Goal: Task Accomplishment & Management: Complete application form

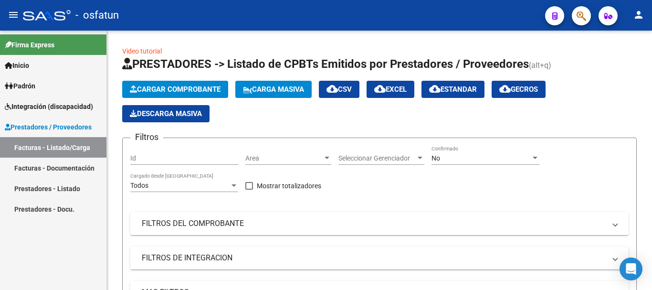
drag, startPoint x: 0, startPoint y: 0, endPoint x: 76, endPoint y: 149, distance: 167.1
click at [19, 145] on link "Facturas - Listado/Carga" at bounding box center [53, 147] width 107 height 21
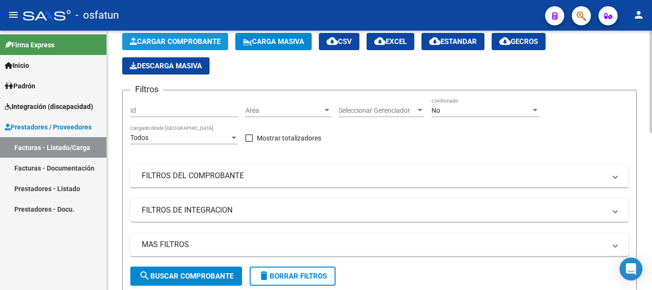
click at [192, 43] on span "Cargar Comprobante" at bounding box center [175, 41] width 91 height 9
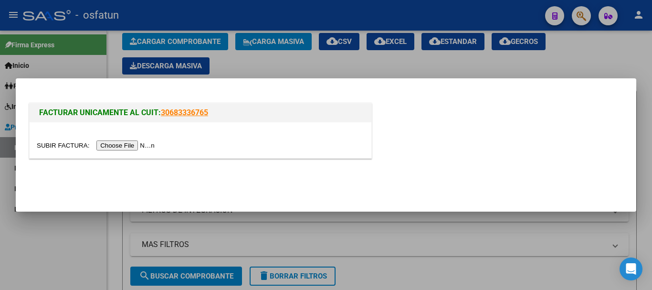
click at [153, 145] on input "file" at bounding box center [97, 145] width 121 height 10
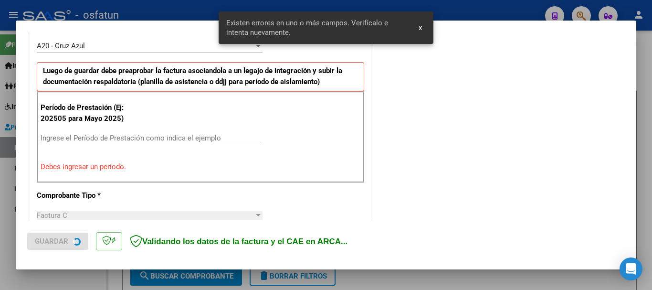
scroll to position [287, 0]
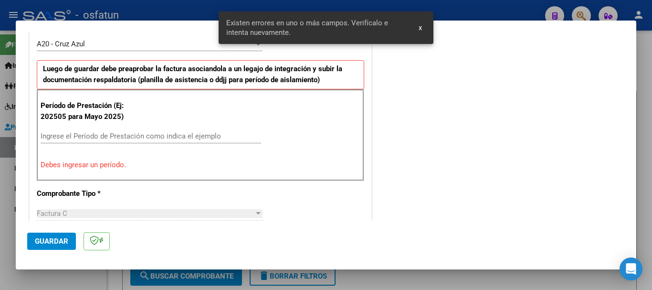
click at [52, 137] on input "Ingrese el Período de Prestación como indica el ejemplo" at bounding box center [151, 136] width 221 height 9
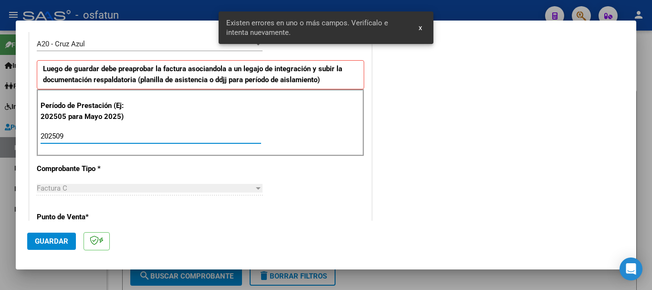
type input "202509"
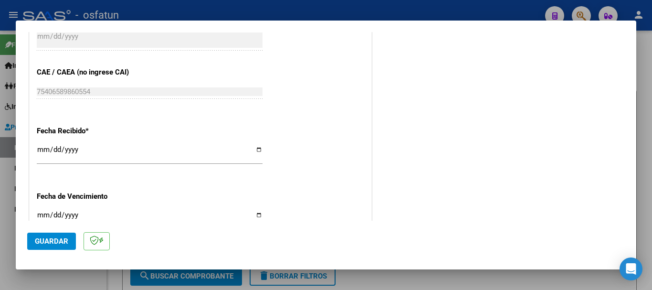
scroll to position [755, 0]
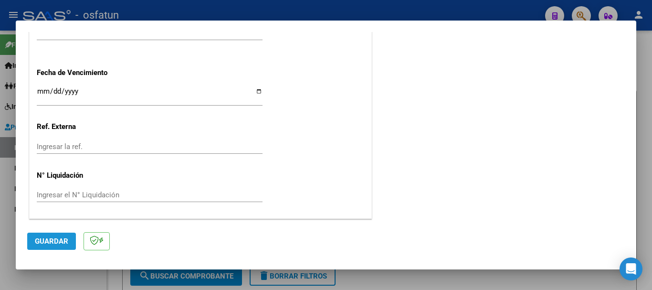
click at [48, 243] on span "Guardar" at bounding box center [51, 241] width 33 height 9
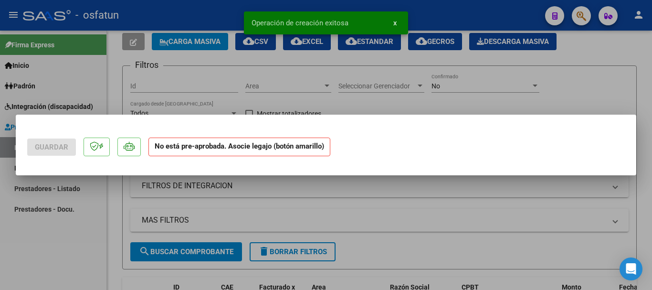
scroll to position [0, 0]
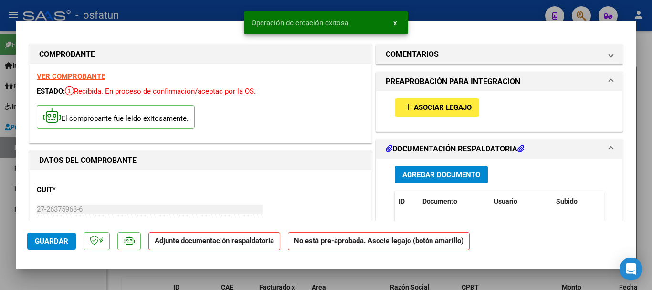
click at [464, 109] on span "Asociar Legajo" at bounding box center [443, 108] width 58 height 9
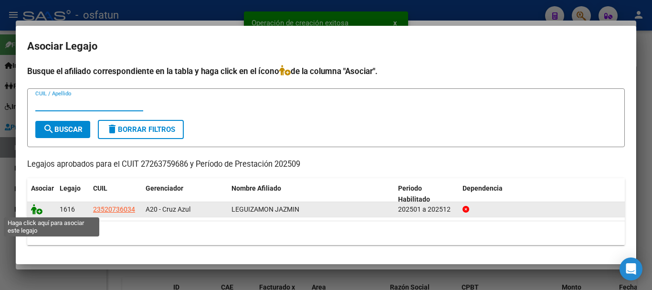
click at [37, 211] on icon at bounding box center [36, 209] width 11 height 11
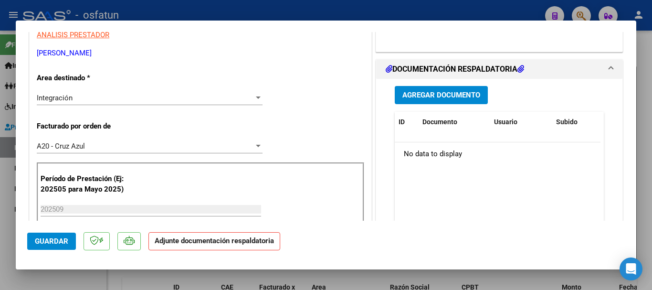
scroll to position [224, 0]
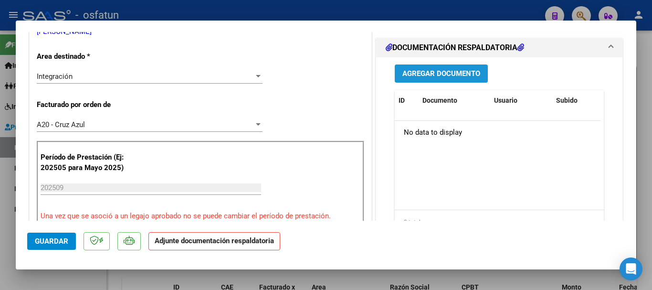
click at [431, 75] on span "Agregar Documento" at bounding box center [442, 74] width 78 height 9
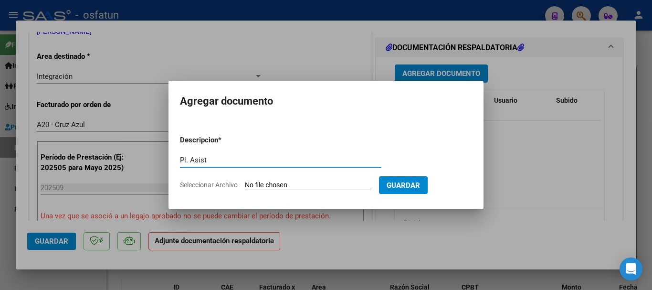
type input "Pl. Asist"
click at [321, 188] on input "Seleccionar Archivo" at bounding box center [308, 185] width 127 height 9
type input "C:\fakepath\Planilla asistencia leguizmon -Quignard.pdf"
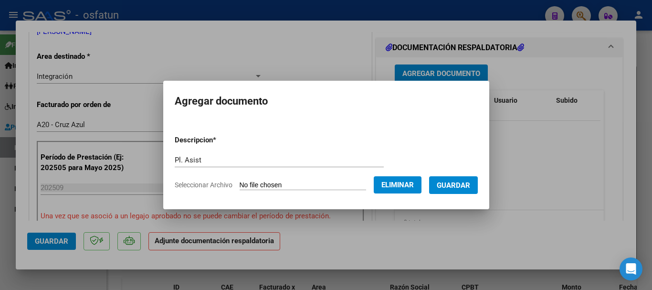
click at [470, 186] on span "Guardar" at bounding box center [453, 185] width 33 height 9
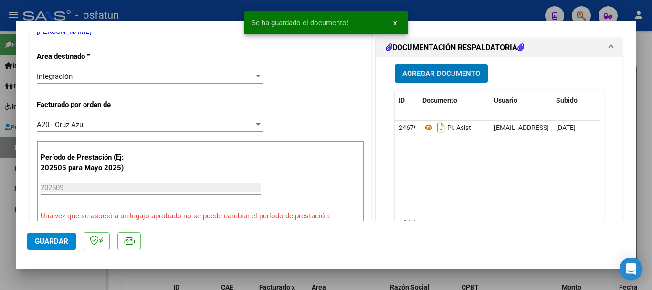
click at [432, 73] on span "Agregar Documento" at bounding box center [442, 74] width 78 height 9
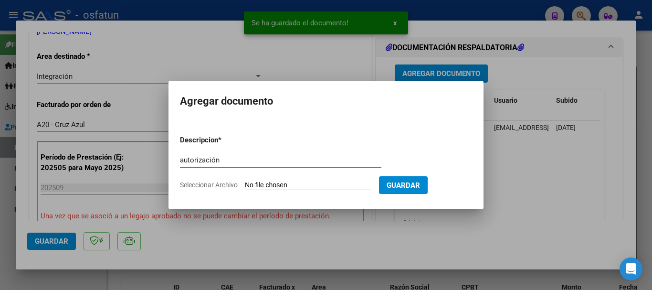
type input "autorización"
click at [298, 186] on input "Seleccionar Archivo" at bounding box center [308, 185] width 127 height 9
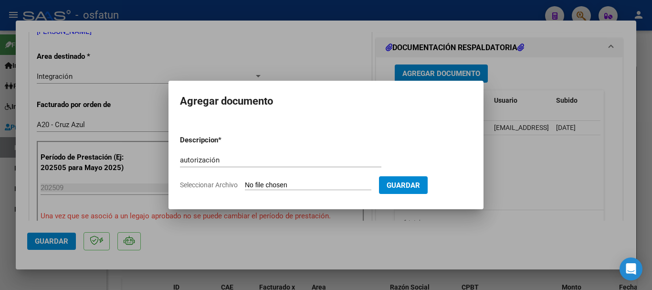
type input "C:\fakepath\autorizacion jazmin.jpg"
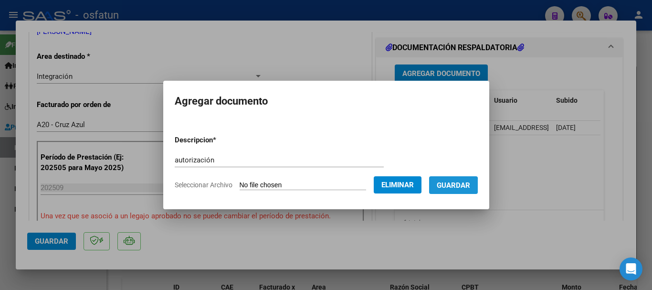
click at [444, 186] on button "Guardar" at bounding box center [453, 185] width 49 height 18
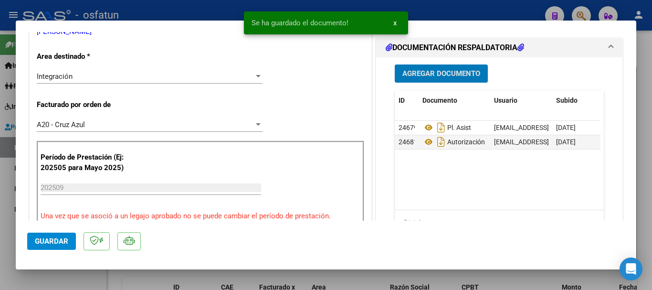
drag, startPoint x: 43, startPoint y: 244, endPoint x: 93, endPoint y: 255, distance: 50.3
click at [44, 246] on button "Guardar" at bounding box center [51, 241] width 49 height 17
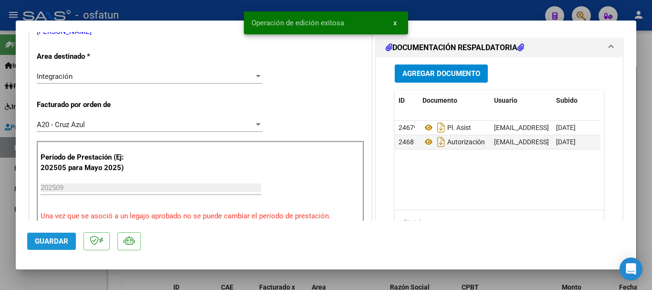
click at [50, 246] on button "Guardar" at bounding box center [51, 241] width 49 height 17
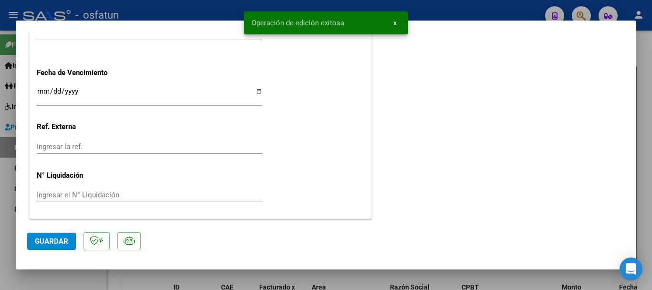
scroll to position [232, 0]
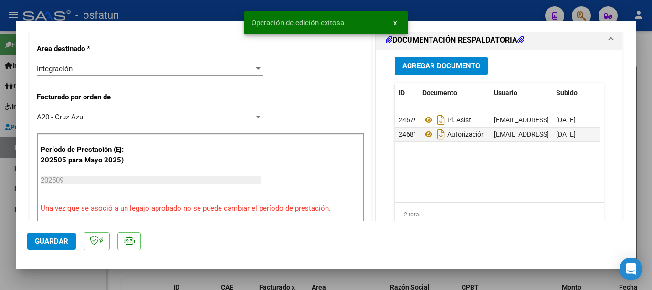
click at [652, 163] on div at bounding box center [326, 145] width 652 height 290
type input "$ 0,00"
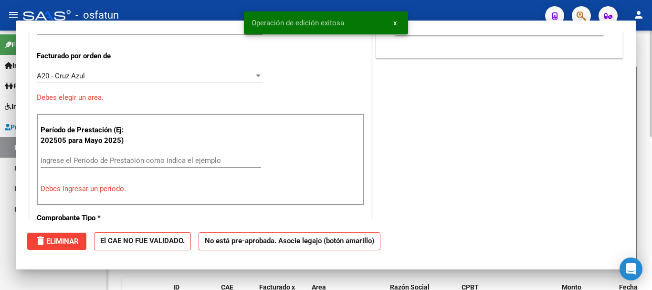
scroll to position [0, 0]
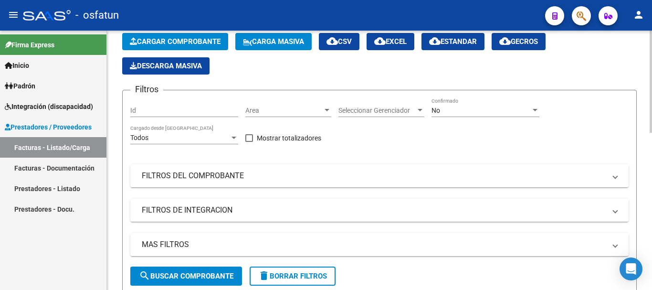
drag, startPoint x: 627, startPoint y: 174, endPoint x: 652, endPoint y: 225, distance: 57.0
click at [28, 150] on link "Facturas - Listado/Carga" at bounding box center [53, 147] width 107 height 21
click at [181, 39] on span "Cargar Comprobante" at bounding box center [175, 41] width 91 height 9
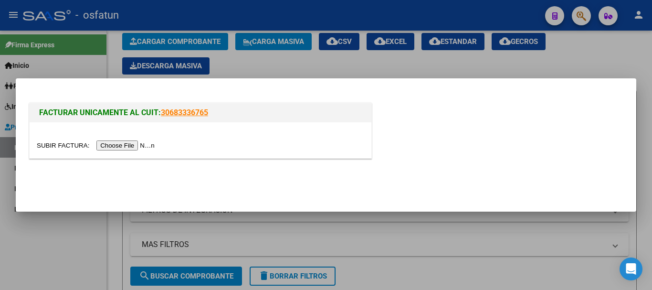
click at [139, 148] on input "file" at bounding box center [97, 145] width 121 height 10
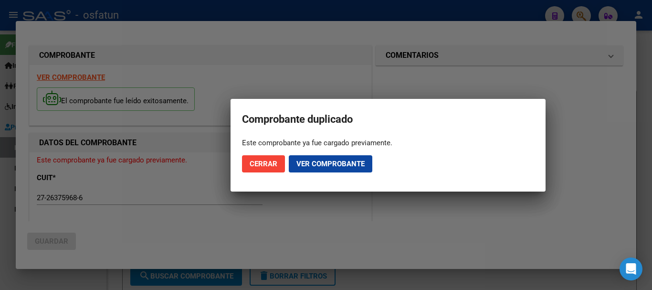
click at [258, 171] on button "Cerrar" at bounding box center [263, 163] width 43 height 17
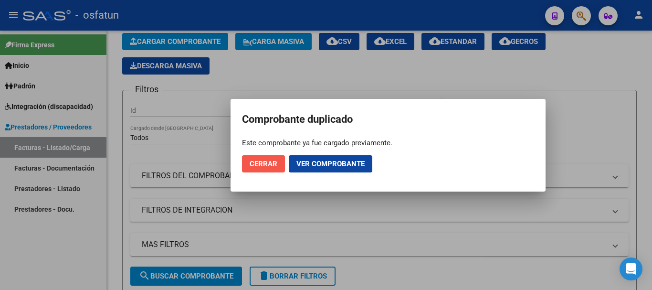
click at [271, 166] on span "Cerrar" at bounding box center [264, 164] width 28 height 9
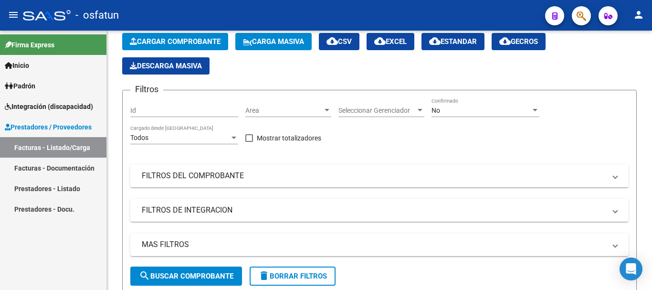
click at [54, 147] on link "Facturas - Listado/Carga" at bounding box center [53, 147] width 107 height 21
click at [175, 38] on span "Cargar Comprobante" at bounding box center [175, 41] width 91 height 9
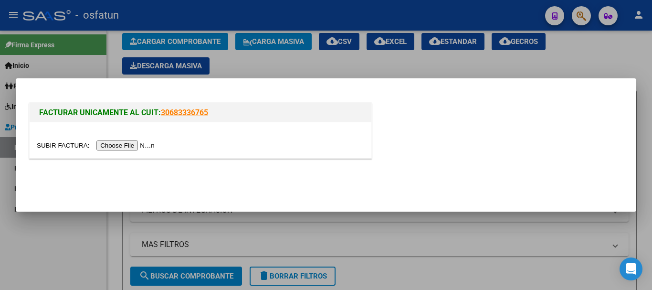
click at [143, 144] on input "file" at bounding box center [97, 145] width 121 height 10
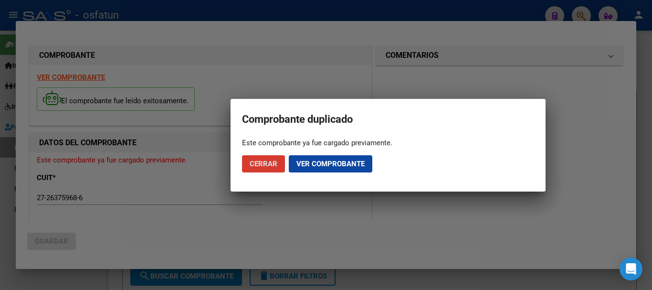
click at [270, 166] on span "Cerrar" at bounding box center [264, 164] width 28 height 9
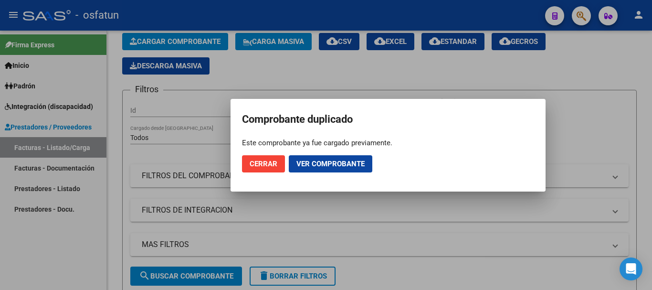
click at [259, 167] on span "Cerrar" at bounding box center [264, 164] width 28 height 9
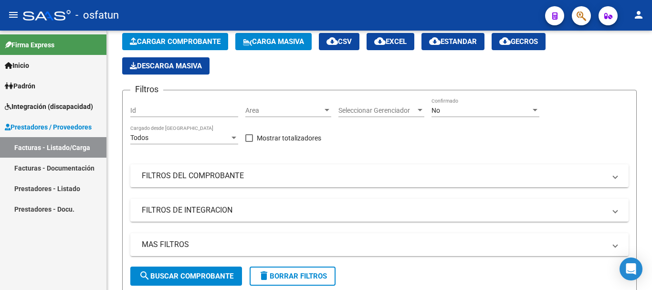
click at [58, 211] on link "Prestadores - Docu." at bounding box center [53, 209] width 107 height 21
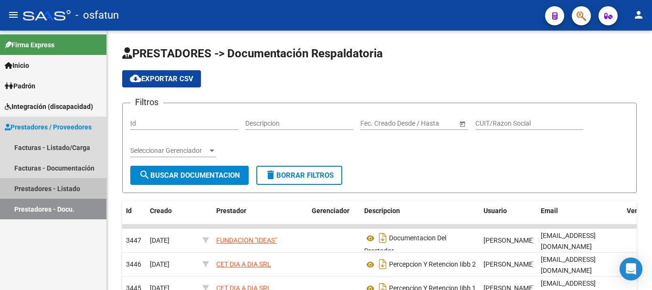
click at [49, 190] on link "Prestadores - Listado" at bounding box center [53, 188] width 107 height 21
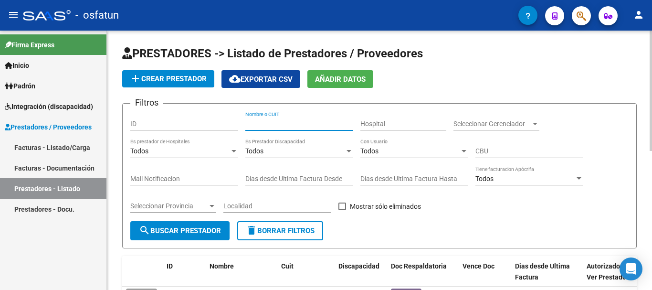
click at [296, 120] on input "Nombre o CUIT" at bounding box center [300, 124] width 108 height 8
type input "quignard"
click at [199, 229] on span "search Buscar Prestador" at bounding box center [180, 230] width 82 height 9
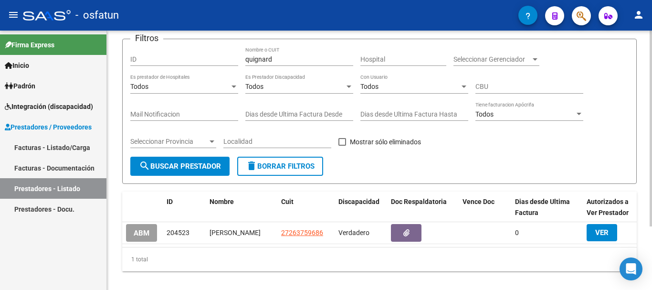
scroll to position [84, 0]
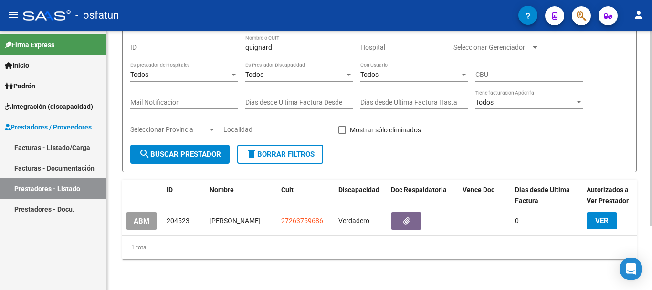
click at [652, 178] on div at bounding box center [651, 192] width 2 height 196
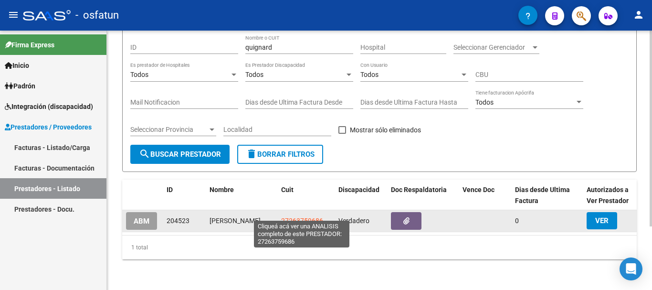
click at [296, 217] on span "27263759686" at bounding box center [302, 221] width 42 height 8
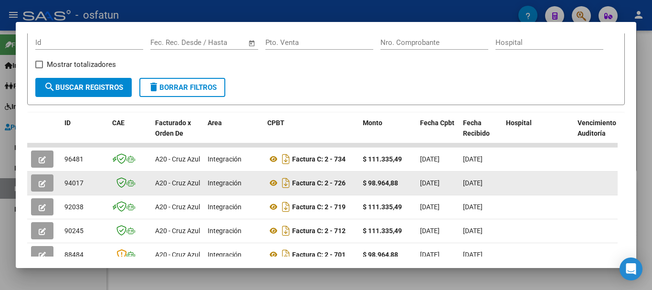
scroll to position [149, 0]
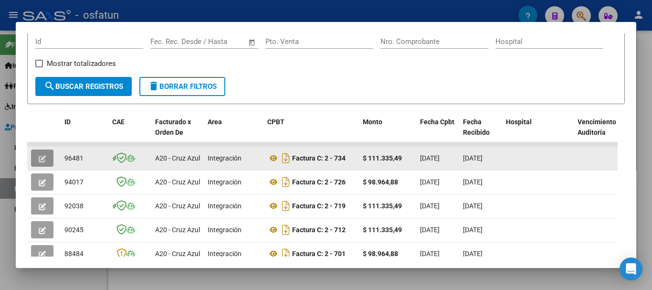
click at [38, 160] on button "button" at bounding box center [42, 158] width 22 height 17
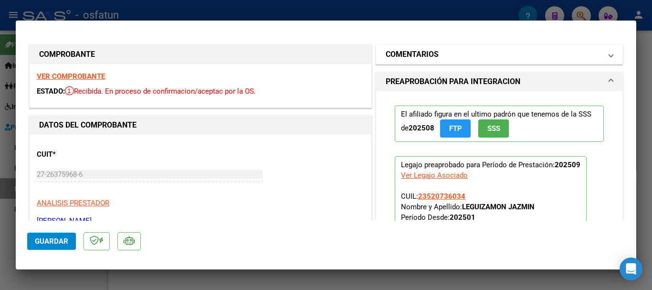
click at [423, 56] on h1 "COMENTARIOS" at bounding box center [412, 54] width 53 height 11
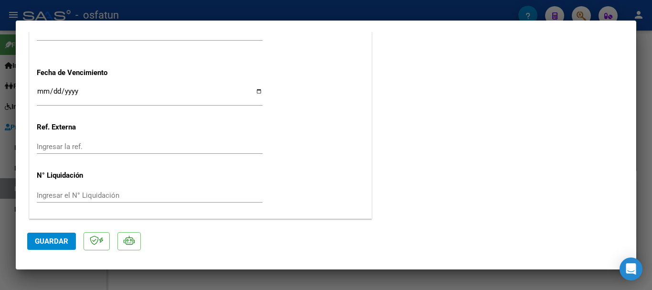
scroll to position [0, 0]
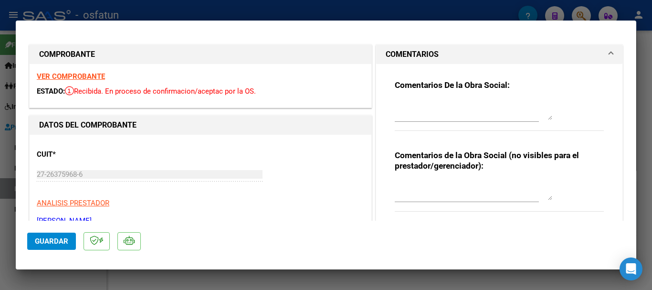
click at [50, 239] on span "Guardar" at bounding box center [51, 241] width 33 height 9
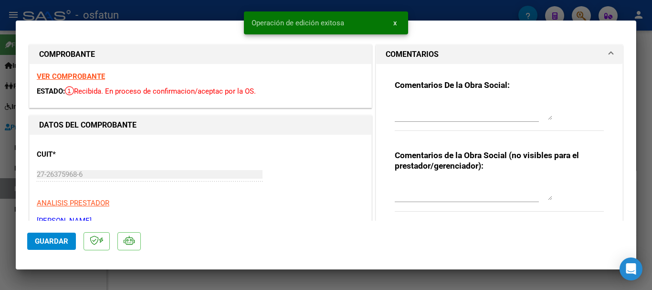
drag, startPoint x: 645, startPoint y: 193, endPoint x: 629, endPoint y: 284, distance: 91.7
click at [645, 194] on div at bounding box center [326, 145] width 652 height 290
type input "$ 0,00"
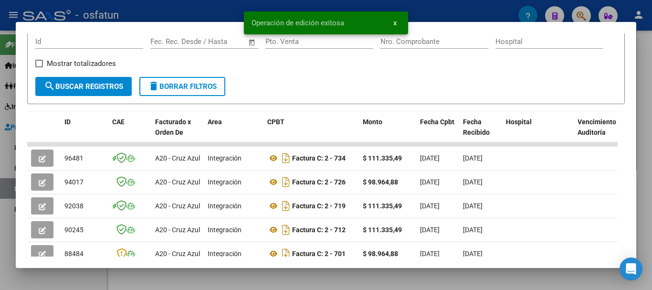
drag, startPoint x: 652, startPoint y: 211, endPoint x: 629, endPoint y: 211, distance: 22.9
click at [652, 211] on div at bounding box center [326, 145] width 652 height 290
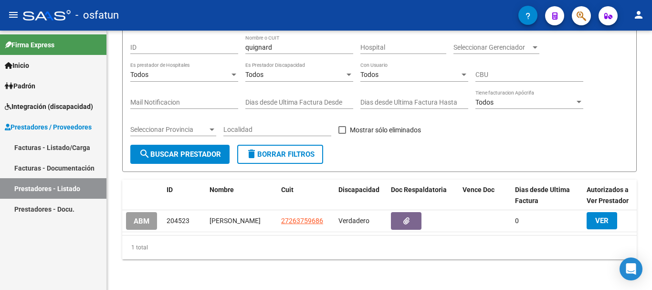
click at [52, 145] on link "Facturas - Listado/Carga" at bounding box center [53, 147] width 107 height 21
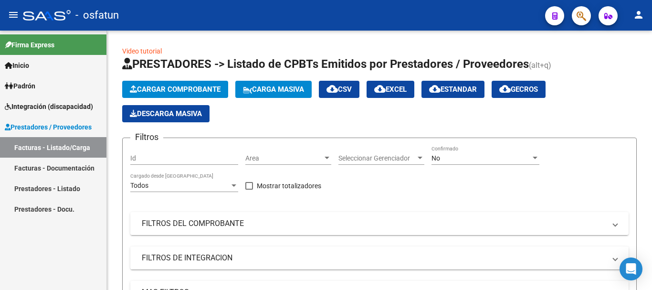
click at [70, 147] on link "Facturas - Listado/Carga" at bounding box center [53, 147] width 107 height 21
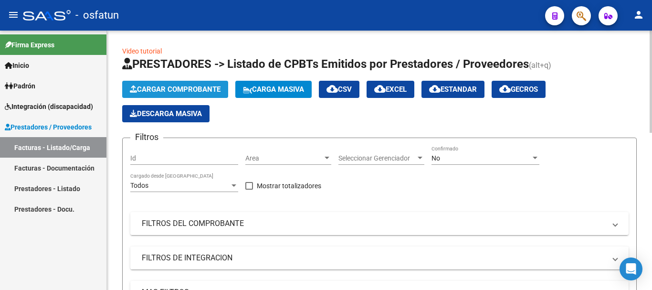
click at [203, 94] on button "Cargar Comprobante" at bounding box center [175, 89] width 106 height 17
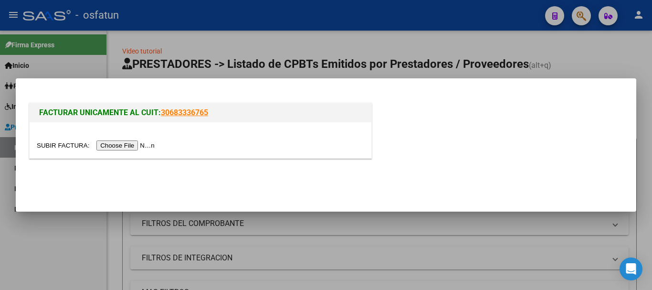
click at [120, 145] on input "file" at bounding box center [97, 145] width 121 height 10
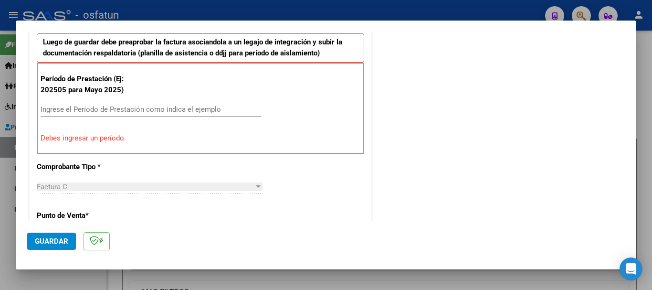
scroll to position [316, 0]
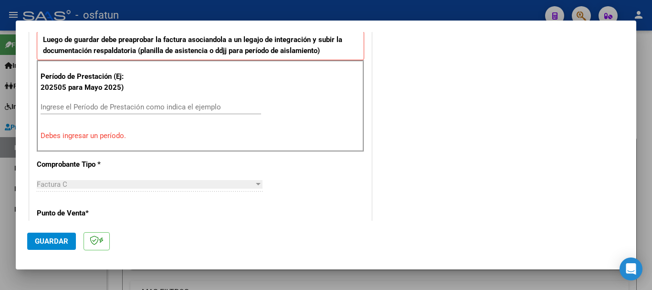
click at [66, 110] on input "Ingrese el Período de Prestación como indica el ejemplo" at bounding box center [151, 107] width 221 height 9
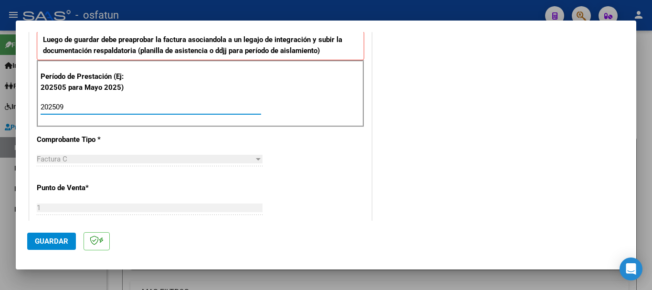
type input "202509"
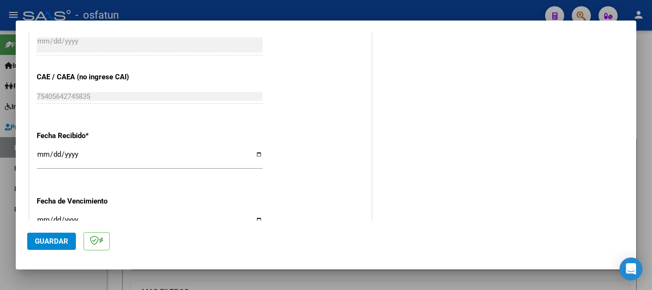
scroll to position [755, 0]
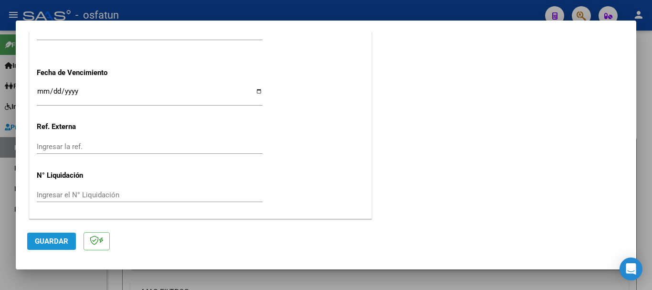
click at [56, 241] on span "Guardar" at bounding box center [51, 241] width 33 height 9
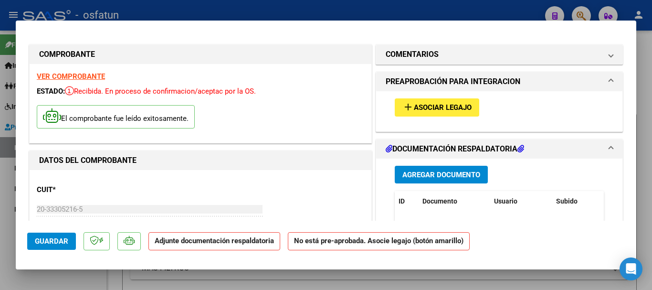
click at [445, 107] on span "Asociar Legajo" at bounding box center [443, 108] width 58 height 9
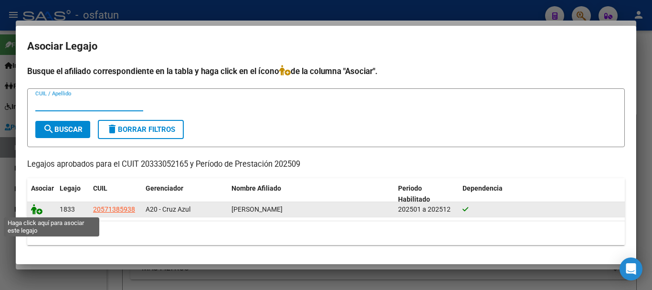
click at [32, 213] on icon at bounding box center [36, 209] width 11 height 11
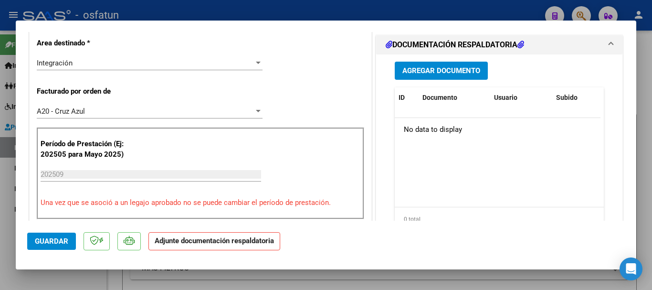
scroll to position [267, 0]
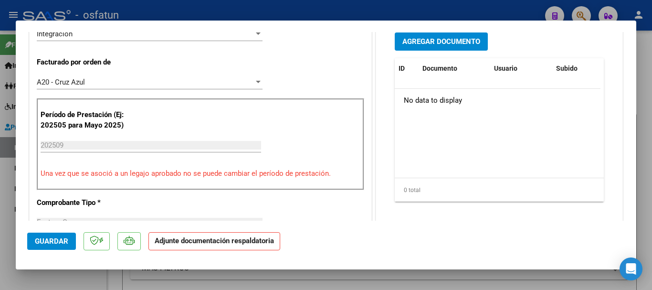
click at [438, 47] on button "Agregar Documento" at bounding box center [441, 41] width 93 height 18
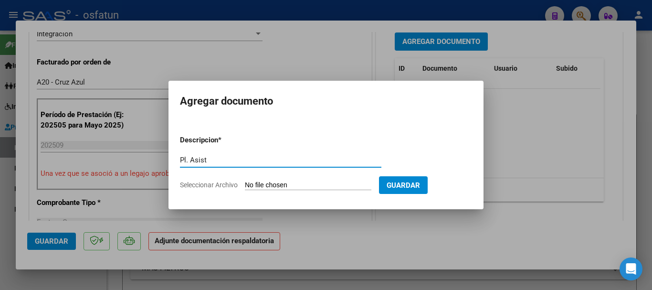
type input "Pl. Asist"
click at [275, 186] on input "Seleccionar Archivo" at bounding box center [308, 185] width 127 height 9
type input "C:\fakepath\Planilla sistencia [PERSON_NAME].pdf"
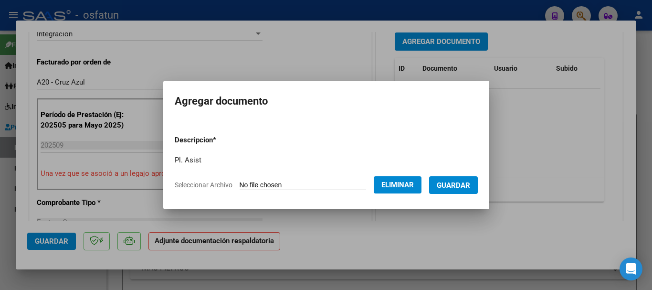
click at [466, 190] on button "Guardar" at bounding box center [453, 185] width 49 height 18
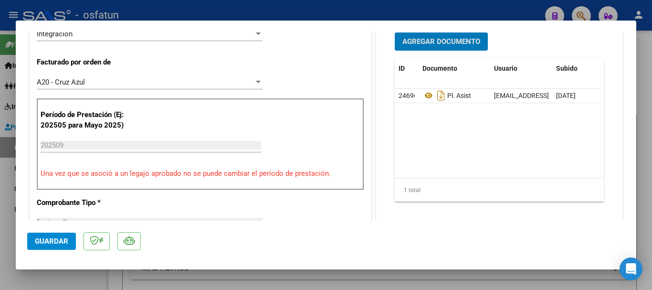
click at [431, 41] on span "Agregar Documento" at bounding box center [442, 42] width 78 height 9
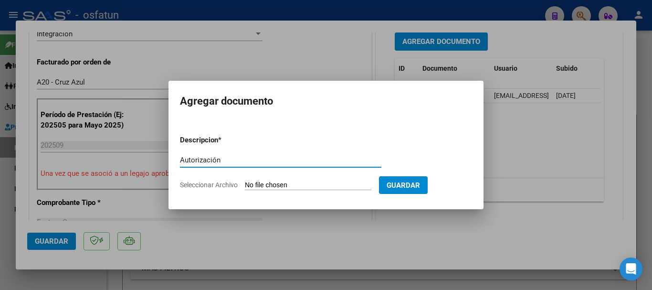
type input "Autorización"
click at [284, 187] on input "Seleccionar Archivo" at bounding box center [308, 185] width 127 height 9
type input "C:\fakepath\IMG_20251004_0013.pdf"
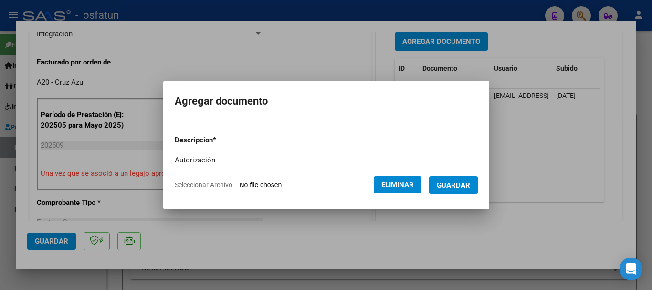
click at [467, 185] on span "Guardar" at bounding box center [453, 185] width 33 height 9
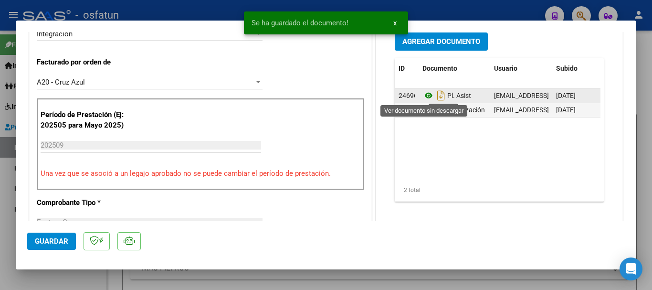
click at [424, 96] on icon at bounding box center [429, 95] width 12 height 11
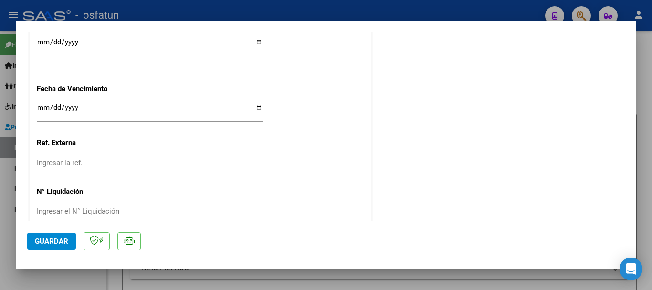
scroll to position [769, 0]
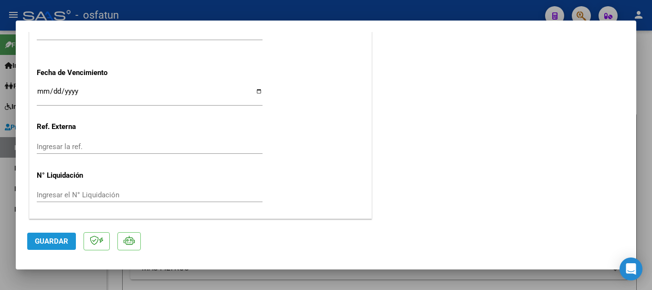
click at [60, 239] on span "Guardar" at bounding box center [51, 241] width 33 height 9
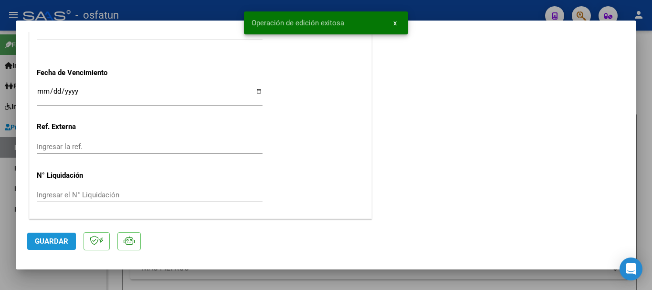
click at [53, 238] on span "Guardar" at bounding box center [51, 241] width 33 height 9
click at [649, 175] on div at bounding box center [326, 145] width 652 height 290
type input "$ 0,00"
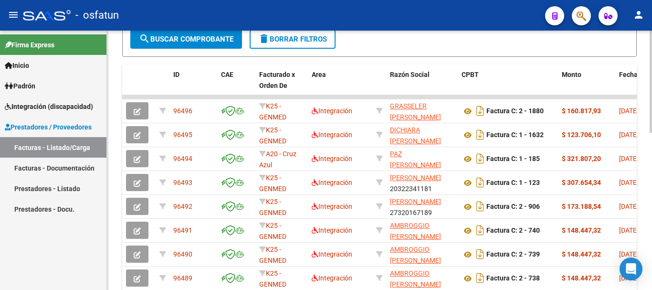
scroll to position [286, 0]
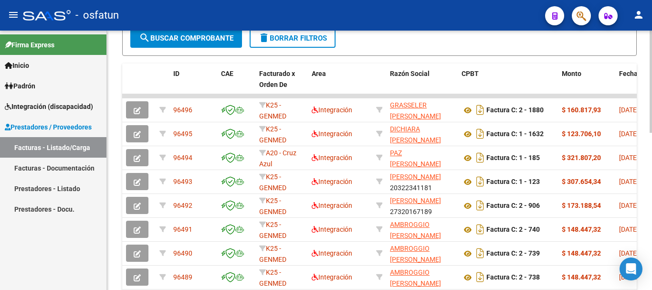
click at [652, 214] on div at bounding box center [651, 196] width 2 height 102
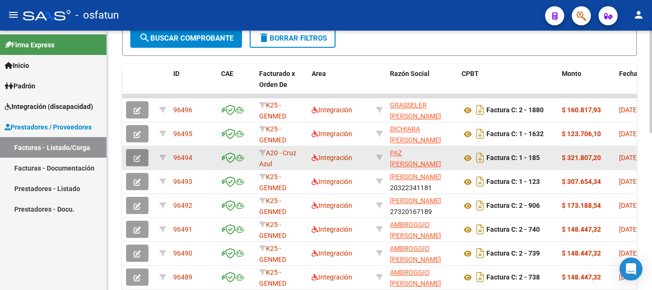
click at [138, 156] on span "button" at bounding box center [137, 157] width 7 height 9
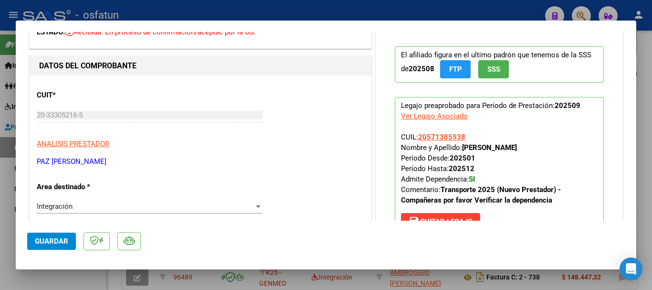
scroll to position [0, 0]
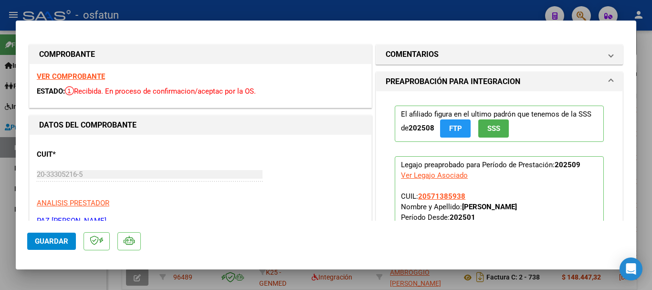
click at [47, 237] on span "Guardar" at bounding box center [51, 241] width 33 height 9
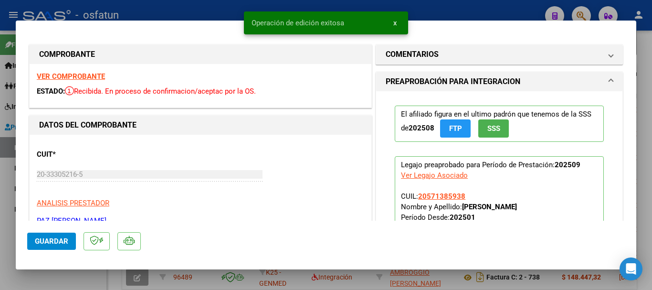
click at [652, 154] on div at bounding box center [326, 145] width 652 height 290
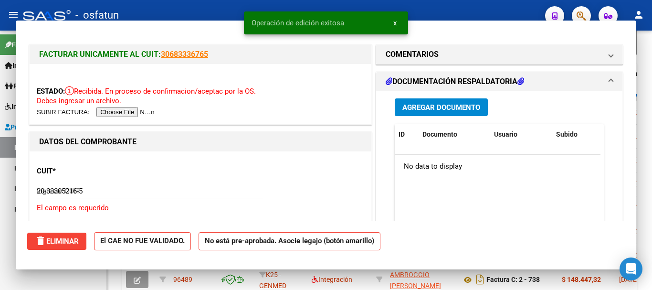
type input "$ 0,00"
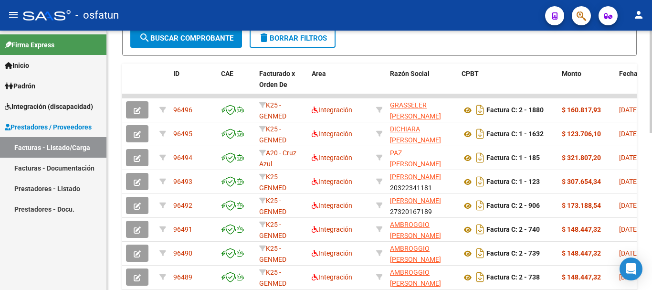
scroll to position [26, 0]
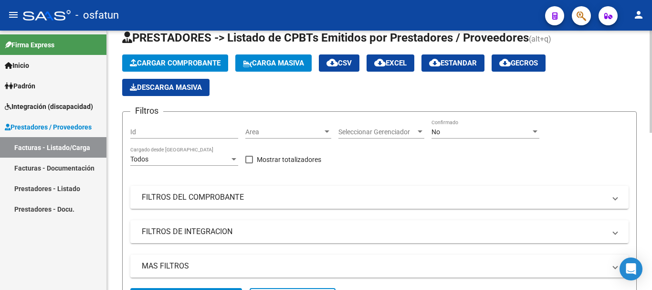
click at [651, 126] on div at bounding box center [651, 160] width 2 height 259
click at [53, 156] on link "Facturas - Listado/Carga" at bounding box center [53, 147] width 107 height 21
click at [49, 150] on link "Facturas - Listado/Carga" at bounding box center [53, 147] width 107 height 21
click at [207, 58] on button "Cargar Comprobante" at bounding box center [175, 62] width 106 height 17
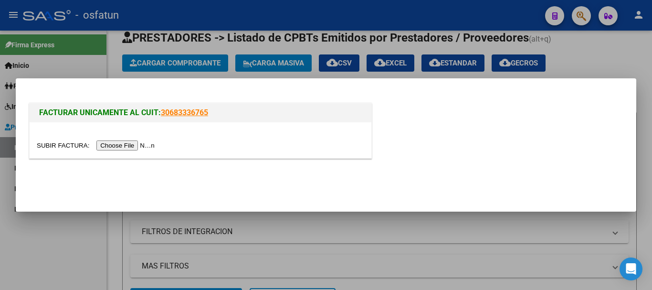
click at [129, 145] on input "file" at bounding box center [97, 145] width 121 height 10
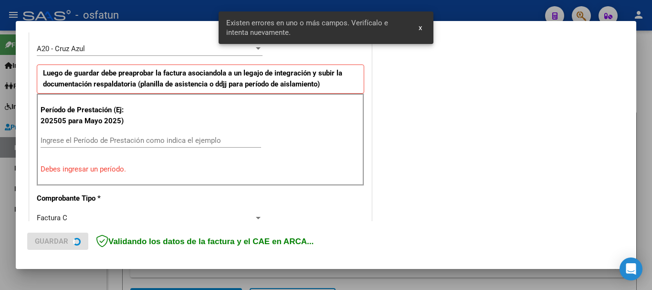
scroll to position [287, 0]
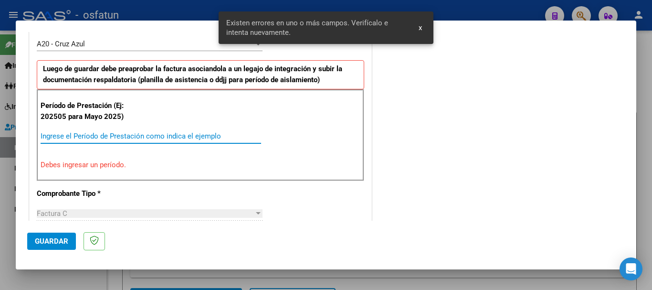
click at [77, 139] on input "Ingrese el Período de Prestación como indica el ejemplo" at bounding box center [151, 136] width 221 height 9
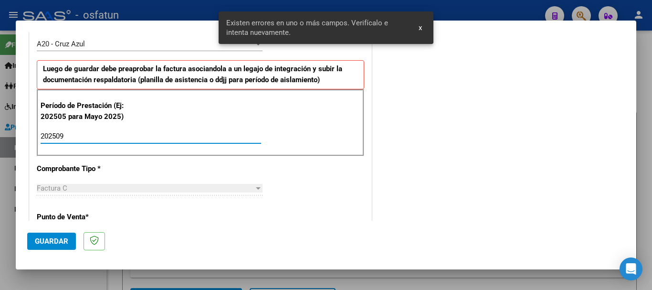
type input "202509"
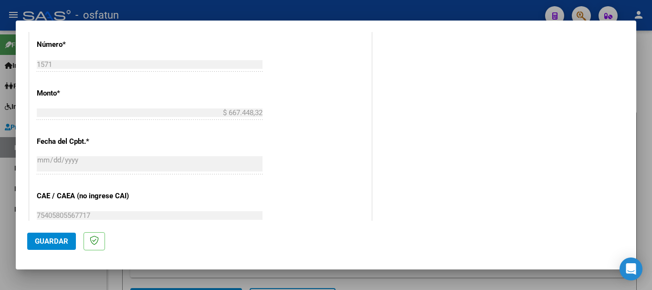
scroll to position [755, 0]
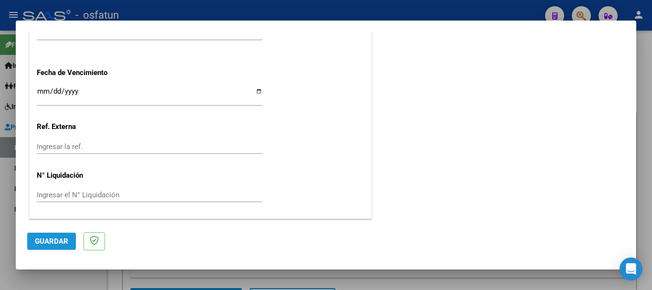
click at [54, 241] on span "Guardar" at bounding box center [51, 241] width 33 height 9
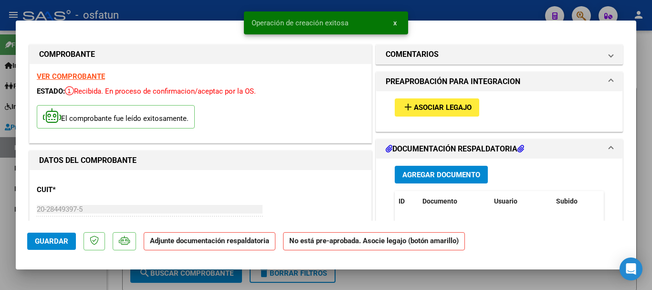
click at [462, 111] on span "Asociar Legajo" at bounding box center [443, 108] width 58 height 9
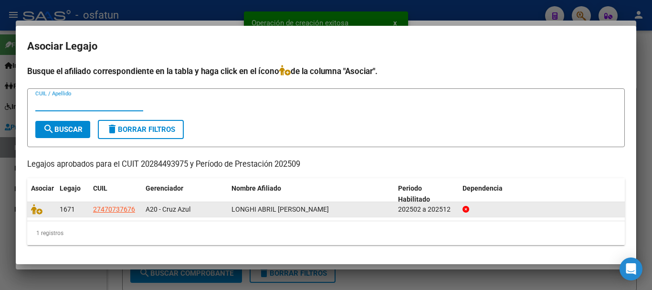
click at [33, 215] on datatable-body-cell at bounding box center [41, 209] width 29 height 15
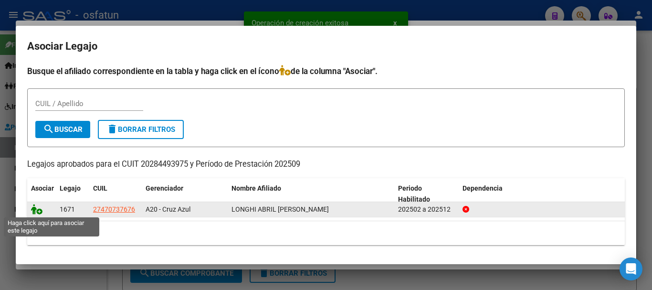
click at [42, 209] on icon at bounding box center [36, 209] width 11 height 11
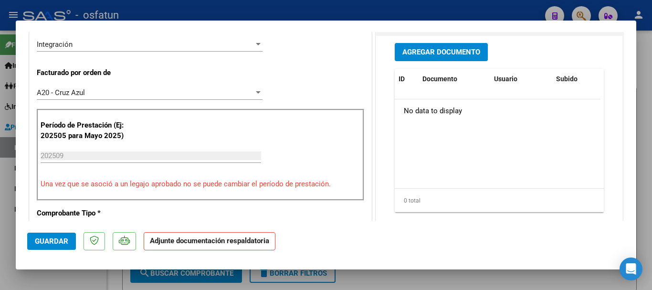
scroll to position [262, 0]
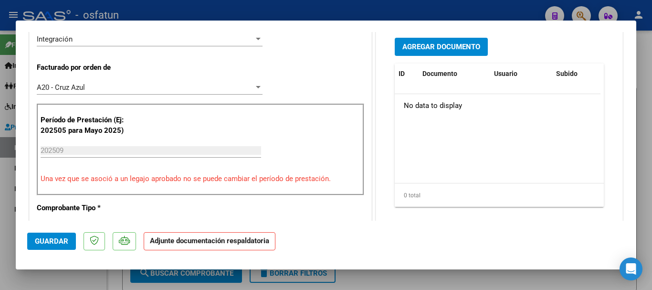
click at [437, 49] on span "Agregar Documento" at bounding box center [442, 47] width 78 height 9
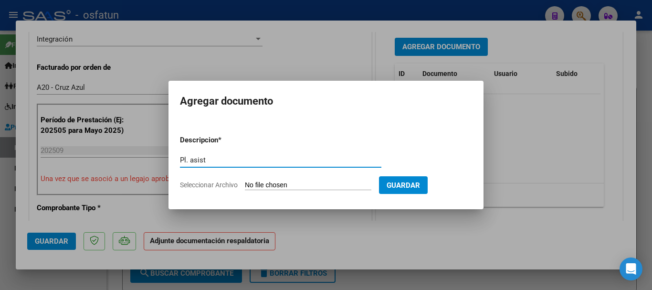
type input "Pl. asist"
click at [295, 186] on input "Seleccionar Archivo" at bounding box center [308, 185] width 127 height 9
type input "C:\fakepath\Pl. Asist + autorización.pdf"
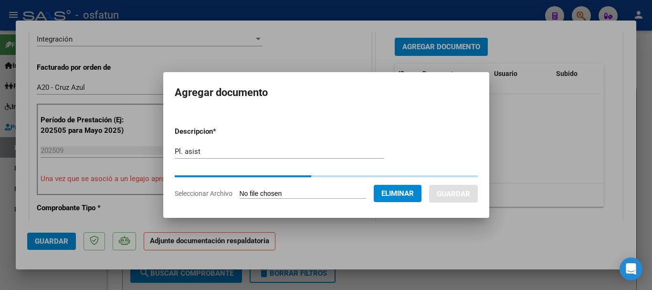
click at [213, 149] on input "Pl. asist" at bounding box center [279, 151] width 209 height 9
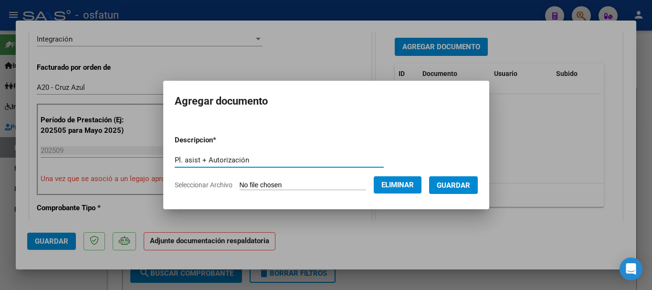
type input "Pl. asist + Autorización"
drag, startPoint x: 479, startPoint y: 183, endPoint x: 441, endPoint y: 193, distance: 38.5
click at [470, 183] on span "Guardar" at bounding box center [453, 185] width 33 height 9
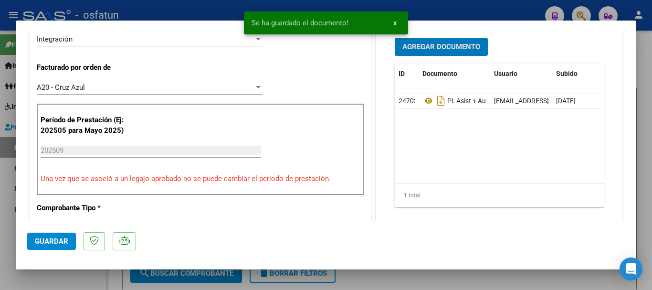
click at [44, 239] on span "Guardar" at bounding box center [51, 241] width 33 height 9
click at [645, 194] on div at bounding box center [326, 145] width 652 height 290
type input "$ 0,00"
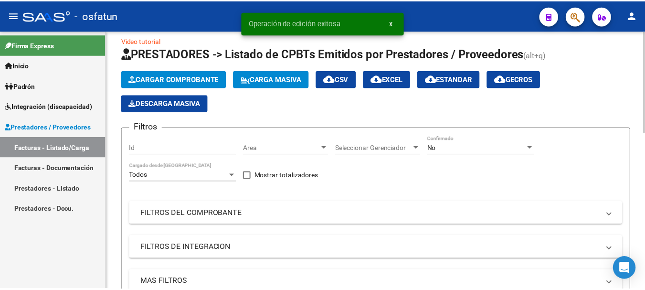
scroll to position [0, 0]
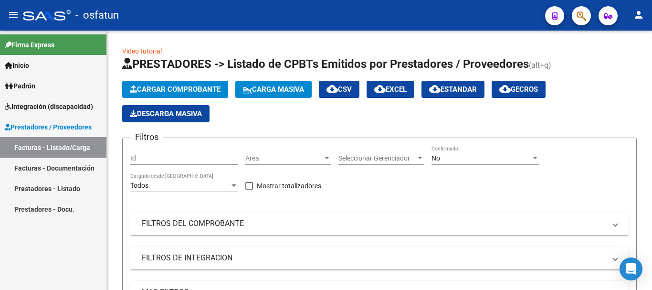
click at [637, 17] on mat-icon "person" at bounding box center [638, 14] width 11 height 11
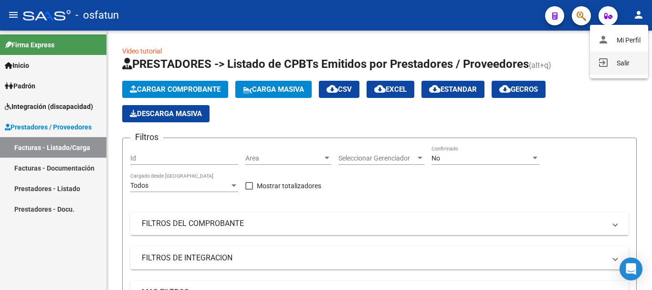
click at [639, 66] on button "exit_to_app Salir" at bounding box center [619, 63] width 58 height 23
